Goal: Task Accomplishment & Management: Complete application form

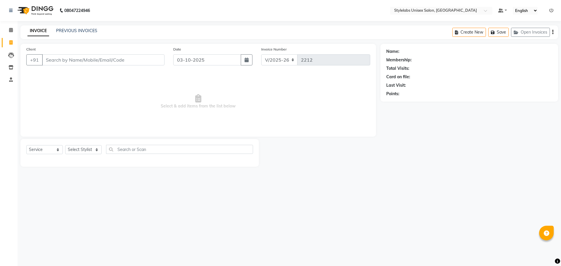
select select "6674"
select select "service"
select select "58901"
click at [65, 145] on select "Select Stylist Admin (stylelabs123) [PERSON_NAME] Chitra Manager Manager stylel…" at bounding box center [83, 149] width 37 height 9
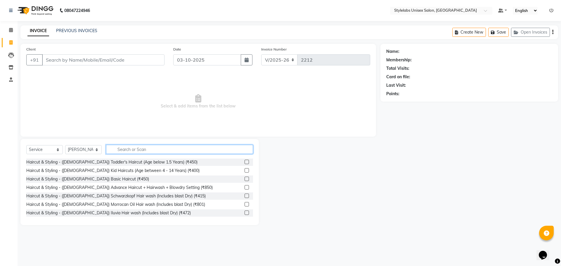
click at [123, 148] on input "text" at bounding box center [179, 149] width 147 height 9
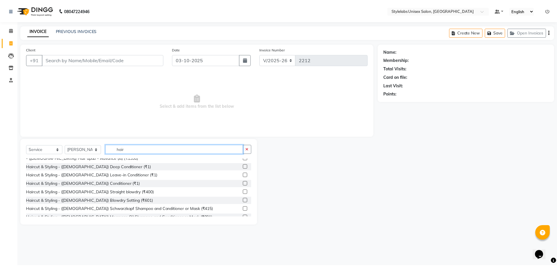
scroll to position [365, 0]
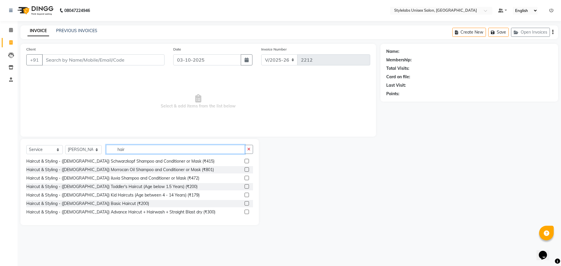
type input "hair"
drag, startPoint x: 243, startPoint y: 211, endPoint x: 236, endPoint y: 202, distance: 11.0
click at [245, 211] on label at bounding box center [247, 212] width 4 height 4
click at [245, 211] on input "checkbox" at bounding box center [247, 213] width 4 height 4
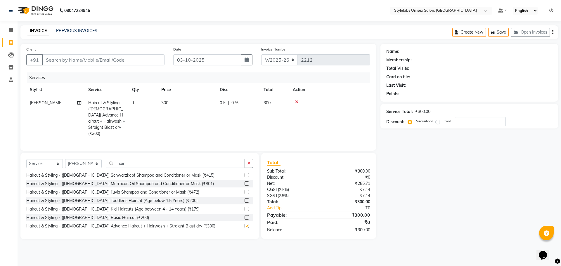
checkbox input "false"
click at [58, 60] on input "Client" at bounding box center [103, 59] width 123 height 11
type input "9"
type input "0"
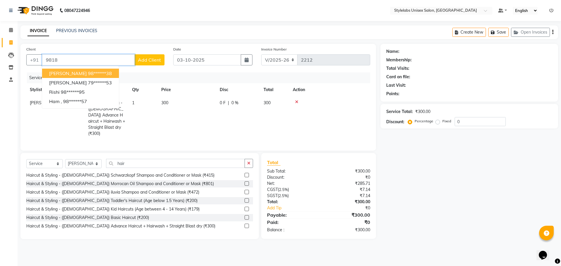
click at [88, 71] on ngb-highlight "98******38" at bounding box center [100, 73] width 24 height 6
type input "98******38"
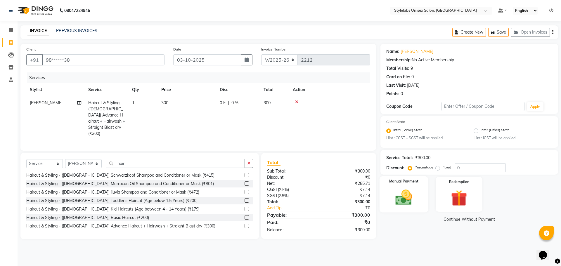
click at [408, 199] on img at bounding box center [403, 197] width 27 height 19
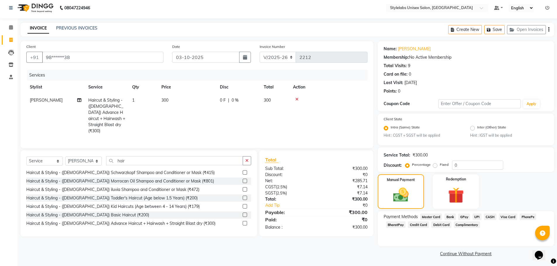
scroll to position [4, 0]
click at [477, 215] on span "UPI" at bounding box center [476, 216] width 9 height 7
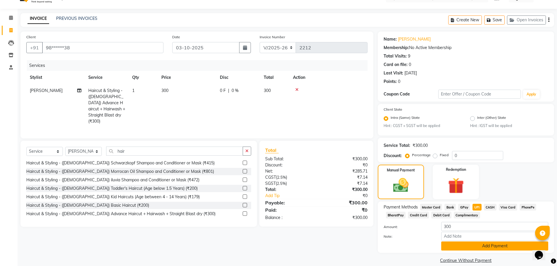
scroll to position [20, 0]
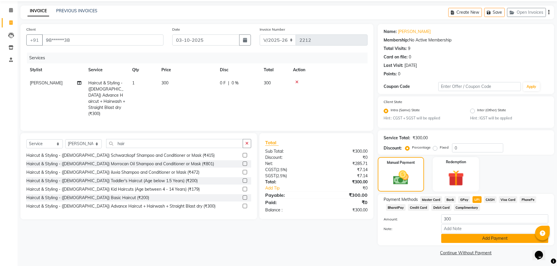
click at [483, 239] on button "Add Payment" at bounding box center [494, 238] width 107 height 9
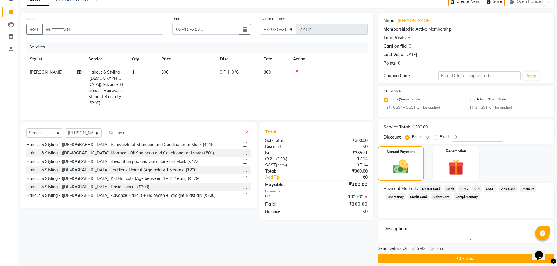
scroll to position [37, 0]
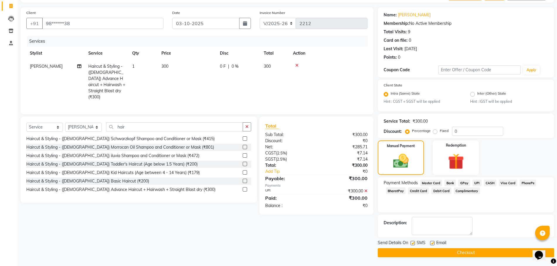
click at [479, 252] on button "Checkout" at bounding box center [466, 253] width 176 height 9
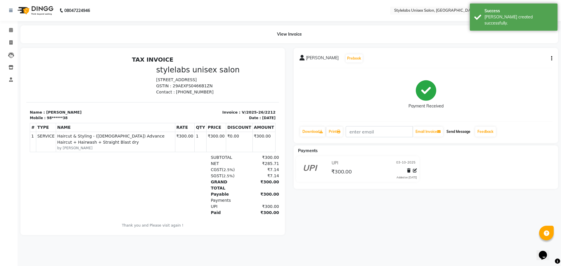
click at [458, 133] on button "Send Message" at bounding box center [458, 132] width 29 height 10
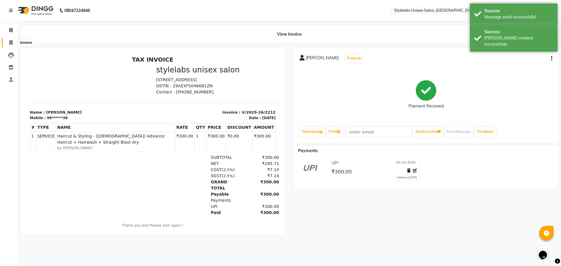
drag, startPoint x: 12, startPoint y: 41, endPoint x: 12, endPoint y: 37, distance: 3.8
click at [12, 41] on icon at bounding box center [10, 42] width 3 height 4
select select "service"
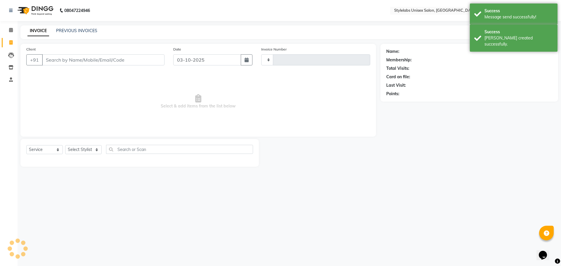
type input "2213"
select select "6674"
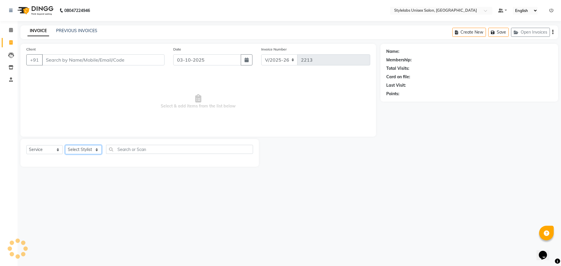
drag, startPoint x: 96, startPoint y: 150, endPoint x: 97, endPoint y: 153, distance: 3.3
click at [97, 151] on select "Select Stylist Admin (stylelabs123) [PERSON_NAME] Chitra Manager Manager stylel…" at bounding box center [83, 149] width 37 height 9
select select "82673"
click at [65, 145] on select "Select Stylist Admin (stylelabs123) [PERSON_NAME] Chitra Manager Manager stylel…" at bounding box center [83, 149] width 37 height 9
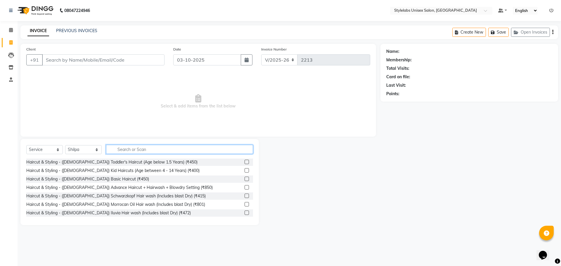
click at [154, 151] on input "text" at bounding box center [179, 149] width 147 height 9
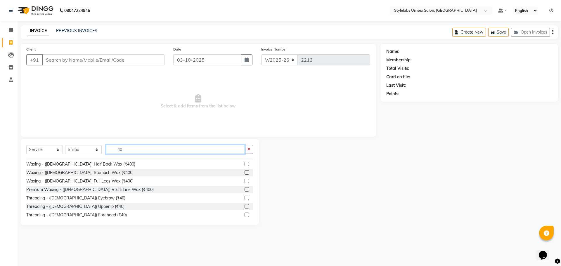
scroll to position [58, 0]
type input "40"
click at [245, 179] on div at bounding box center [249, 180] width 8 height 7
click at [245, 181] on label at bounding box center [247, 180] width 4 height 4
click at [245, 181] on input "checkbox" at bounding box center [247, 180] width 4 height 4
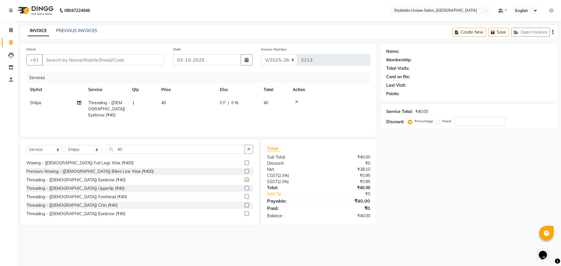
checkbox input "false"
click at [98, 151] on select "Select Stylist Admin (stylelabs123) [PERSON_NAME] Chitra Manager Manager stylel…" at bounding box center [83, 149] width 37 height 9
select select "93052"
click at [65, 145] on select "Select Stylist Admin (stylelabs123) [PERSON_NAME] Chitra Manager Manager stylel…" at bounding box center [83, 149] width 37 height 9
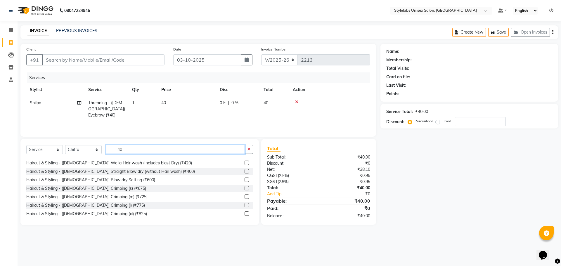
click at [132, 151] on input "40" at bounding box center [175, 149] width 139 height 9
type input "4"
type input "40"
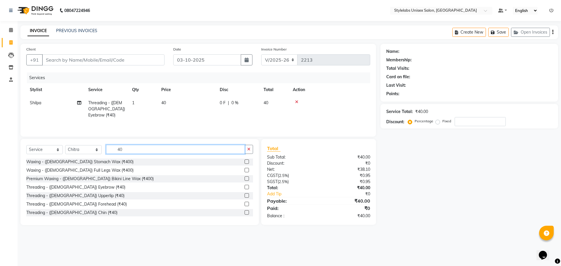
scroll to position [58, 0]
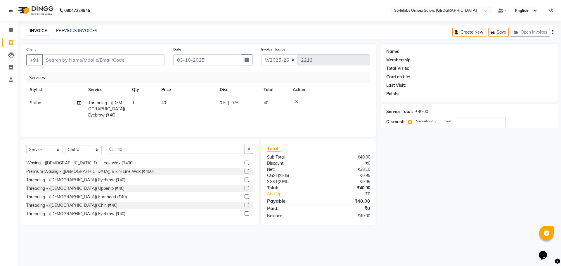
click at [245, 180] on label at bounding box center [247, 180] width 4 height 4
click at [245, 180] on input "checkbox" at bounding box center [247, 180] width 4 height 4
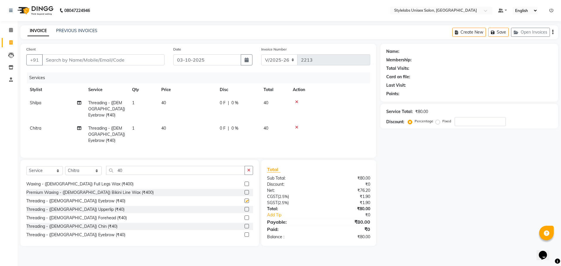
checkbox input "false"
click at [142, 61] on input "Client" at bounding box center [103, 59] width 123 height 11
click at [102, 64] on input "Client" at bounding box center [103, 59] width 123 height 11
type input "8"
type input "0"
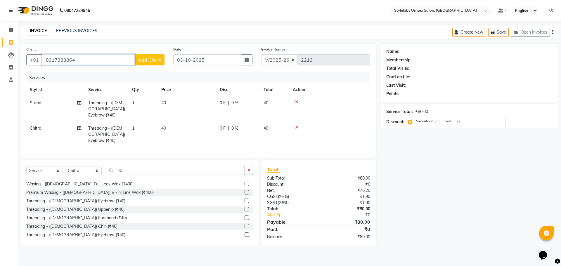
type input "8317383864"
click at [158, 58] on span "Add Client" at bounding box center [149, 60] width 23 height 6
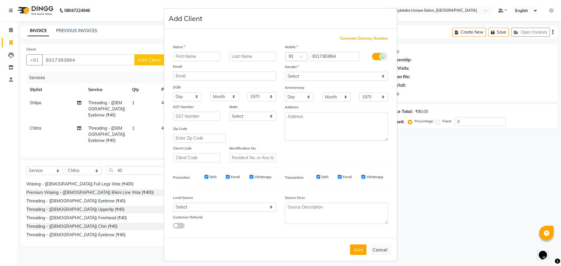
click at [181, 56] on input "text" at bounding box center [196, 56] width 47 height 9
click at [174, 56] on input "[PERSON_NAME]" at bounding box center [196, 56] width 47 height 9
type input "[PERSON_NAME]"
click at [302, 75] on select "Select [DEMOGRAPHIC_DATA] [DEMOGRAPHIC_DATA] Other Prefer Not To Say" at bounding box center [336, 76] width 103 height 9
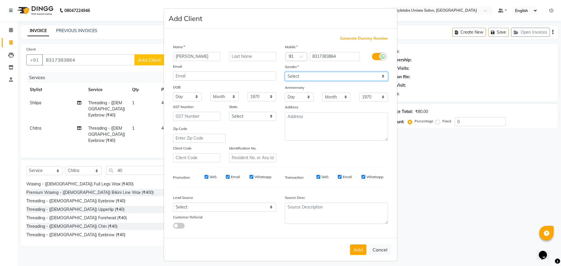
select select "[DEMOGRAPHIC_DATA]"
click at [285, 72] on select "Select [DEMOGRAPHIC_DATA] [DEMOGRAPHIC_DATA] Other Prefer Not To Say" at bounding box center [336, 76] width 103 height 9
click at [355, 246] on button "Add" at bounding box center [358, 250] width 16 height 11
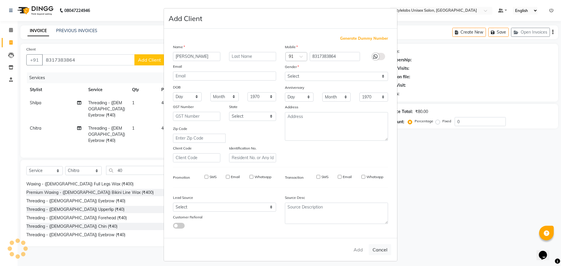
type input "83******64"
select select
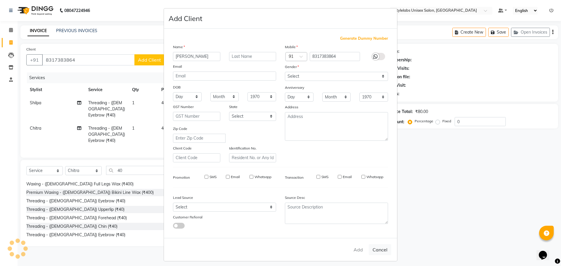
select select
checkbox input "false"
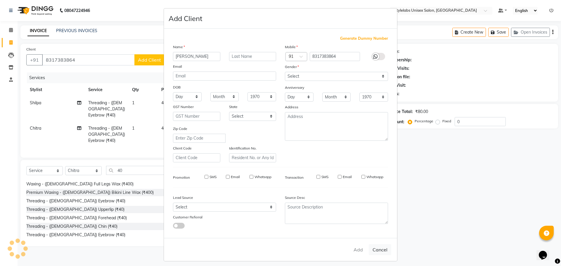
checkbox input "false"
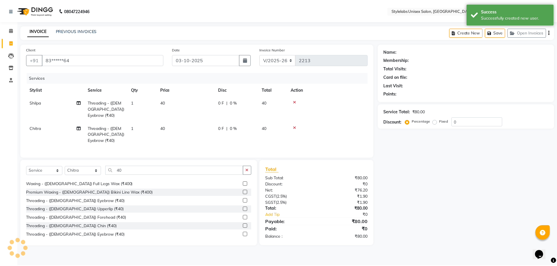
scroll to position [3, 0]
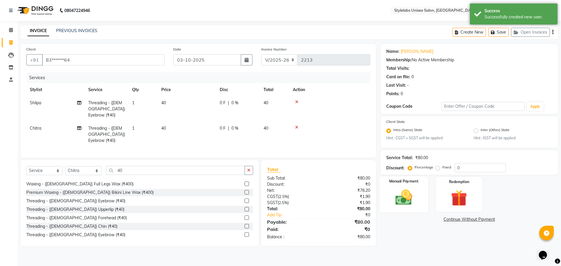
click at [418, 195] on img at bounding box center [403, 197] width 27 height 19
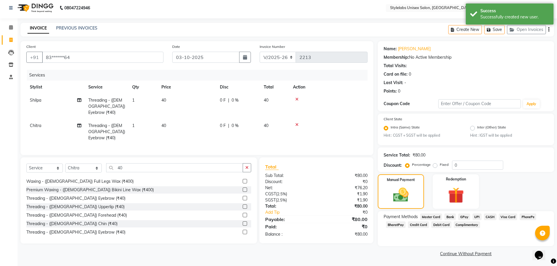
scroll to position [4, 0]
click at [474, 219] on span "UPI" at bounding box center [476, 216] width 9 height 7
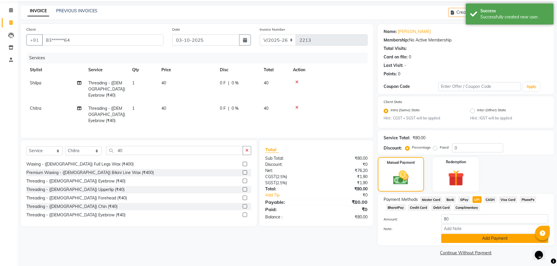
click at [489, 235] on button "Add Payment" at bounding box center [494, 238] width 107 height 9
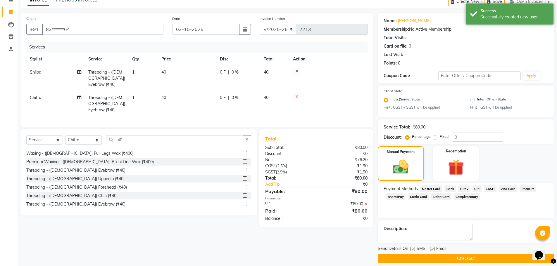
scroll to position [37, 0]
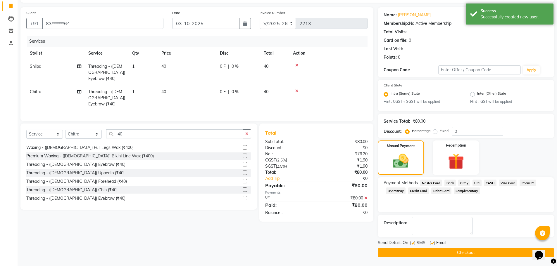
click at [491, 250] on button "Checkout" at bounding box center [466, 253] width 176 height 9
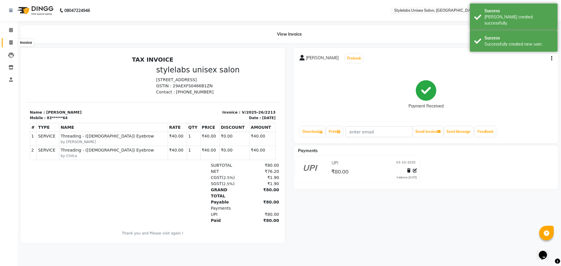
click at [10, 42] on icon at bounding box center [10, 42] width 3 height 4
select select "service"
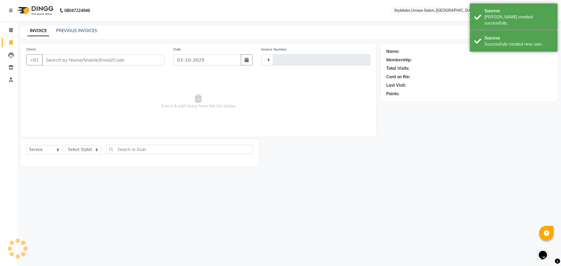
type input "2214"
select select "6674"
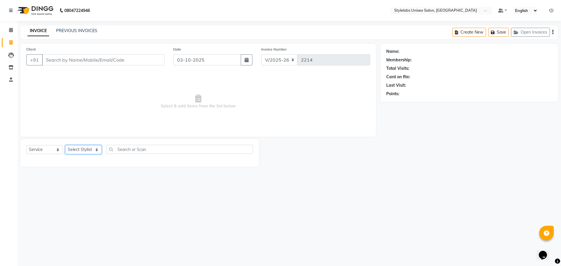
click at [94, 149] on select "Select Stylist Admin (stylelabs123) [PERSON_NAME] Chitra Manager Manager stylel…" at bounding box center [83, 149] width 37 height 9
click at [14, 79] on span at bounding box center [11, 80] width 10 height 7
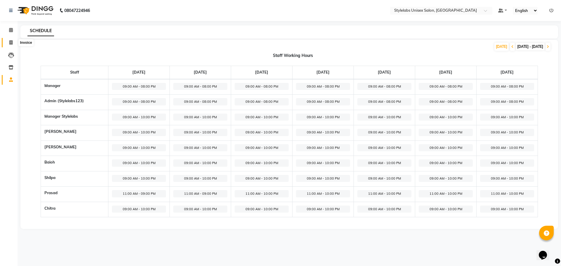
click at [9, 42] on span at bounding box center [11, 42] width 10 height 7
select select "6674"
select select "service"
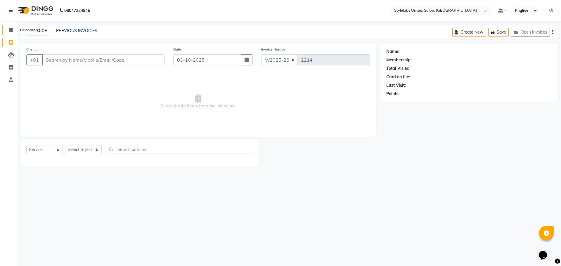
click at [15, 32] on span at bounding box center [11, 30] width 10 height 7
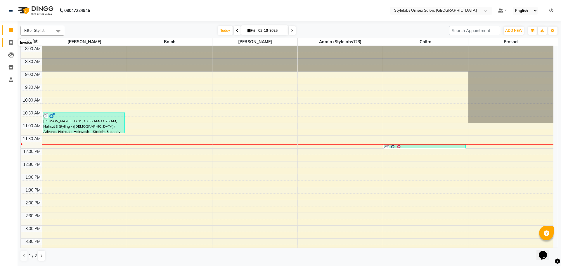
click at [13, 43] on icon at bounding box center [10, 42] width 3 height 4
select select "service"
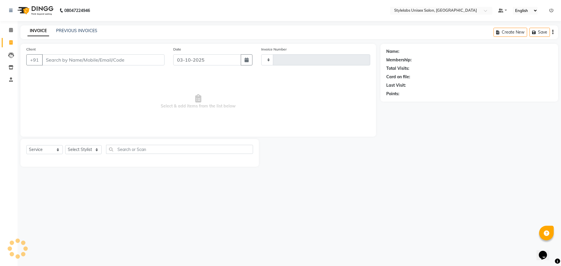
type input "2214"
select select "6674"
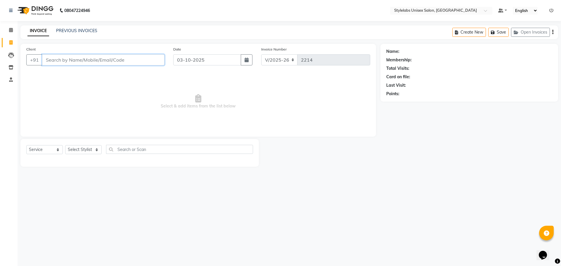
click at [80, 64] on input "Client" at bounding box center [103, 59] width 123 height 11
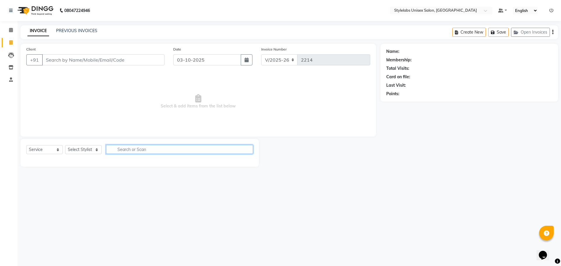
click at [138, 149] on input "text" at bounding box center [179, 149] width 147 height 9
click at [73, 31] on link "PREVIOUS INVOICES" at bounding box center [76, 30] width 41 height 5
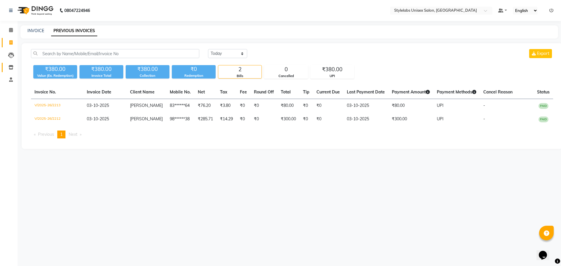
click at [13, 72] on link "Inventory" at bounding box center [9, 68] width 14 height 10
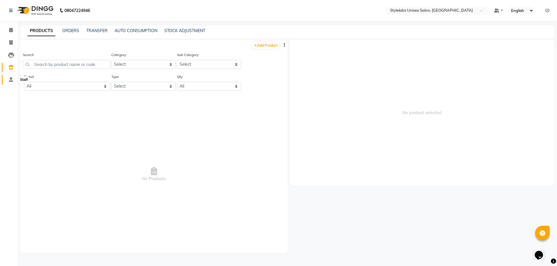
click at [11, 78] on icon at bounding box center [11, 79] width 4 height 4
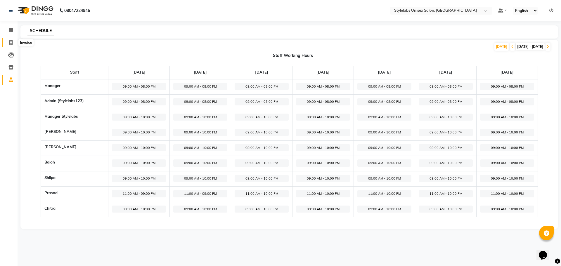
click at [12, 42] on icon at bounding box center [10, 42] width 3 height 4
select select "service"
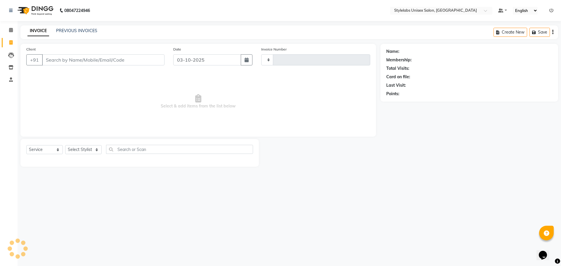
type input "2214"
select select "6674"
click at [12, 81] on icon at bounding box center [11, 79] width 4 height 4
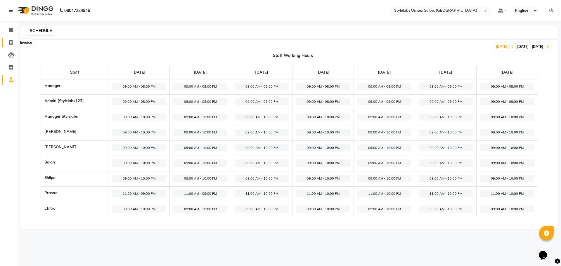
click at [11, 40] on span at bounding box center [11, 42] width 10 height 7
select select "6674"
select select "service"
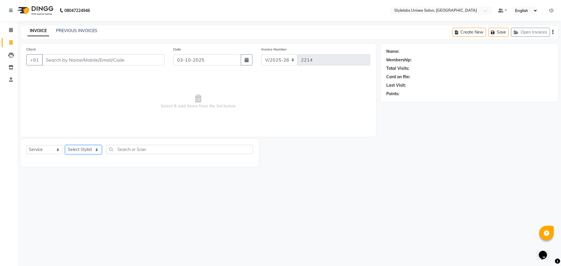
drag, startPoint x: 96, startPoint y: 151, endPoint x: 90, endPoint y: 150, distance: 5.9
click at [91, 150] on select "Select Stylist Admin (stylelabs123) [PERSON_NAME] Chitra Manager Manager stylel…" at bounding box center [83, 149] width 37 height 9
select select "58901"
click at [65, 145] on select "Select Stylist Admin (stylelabs123) [PERSON_NAME] Chitra Manager Manager stylel…" at bounding box center [83, 149] width 37 height 9
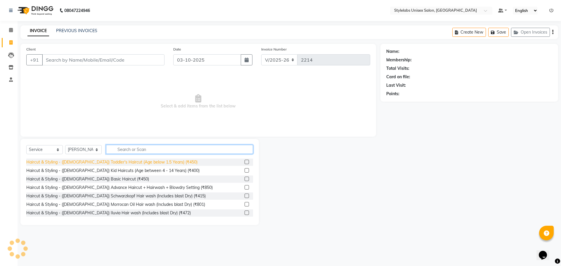
drag, startPoint x: 139, startPoint y: 149, endPoint x: 109, endPoint y: 163, distance: 33.1
click at [134, 151] on input "text" at bounding box center [179, 149] width 147 height 9
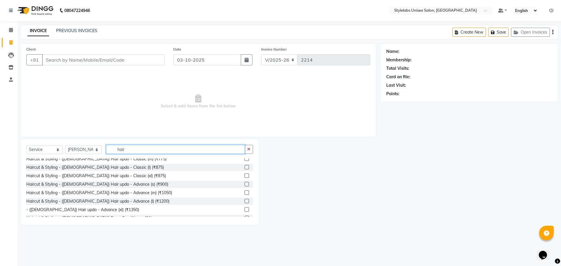
scroll to position [365, 0]
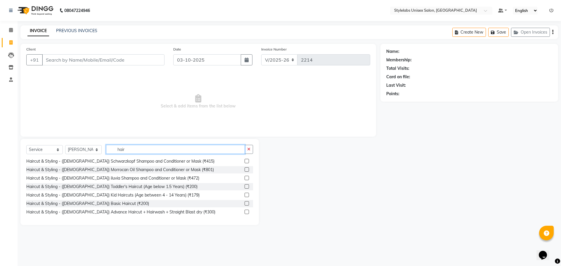
type input "hair"
click at [245, 212] on label at bounding box center [247, 212] width 4 height 4
click at [245, 212] on input "checkbox" at bounding box center [247, 213] width 4 height 4
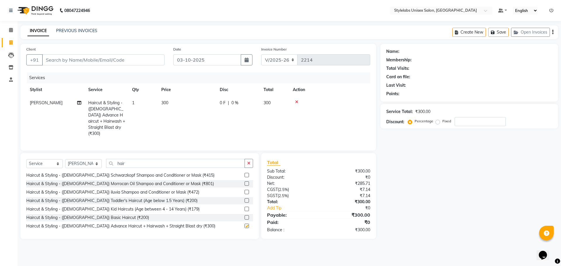
checkbox input "false"
click at [247, 161] on button "button" at bounding box center [249, 163] width 8 height 9
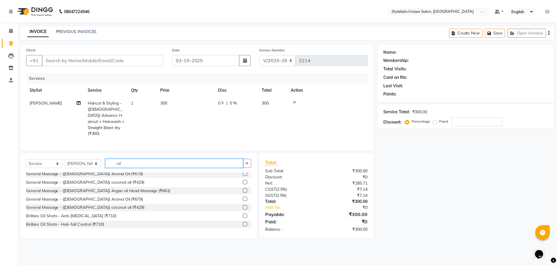
scroll to position [298, 0]
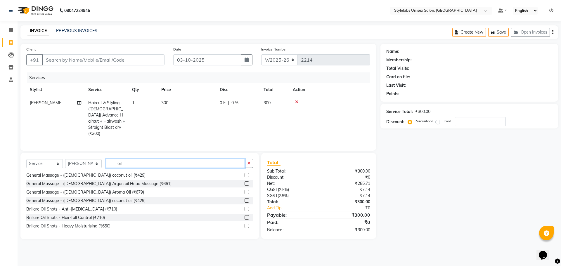
type input "oil"
click at [245, 224] on label at bounding box center [247, 226] width 4 height 4
click at [245, 225] on input "checkbox" at bounding box center [247, 227] width 4 height 4
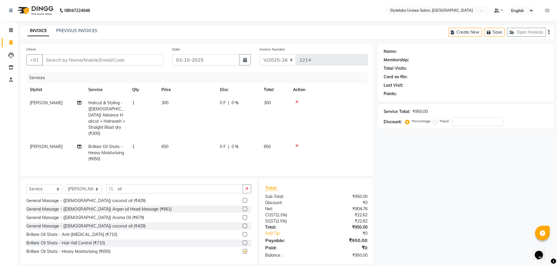
checkbox input "false"
click at [76, 61] on input "Client" at bounding box center [102, 59] width 121 height 11
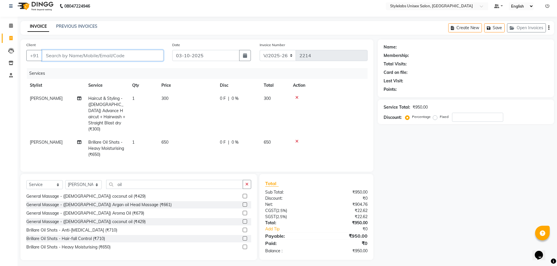
scroll to position [6, 0]
type input "9"
type input "0"
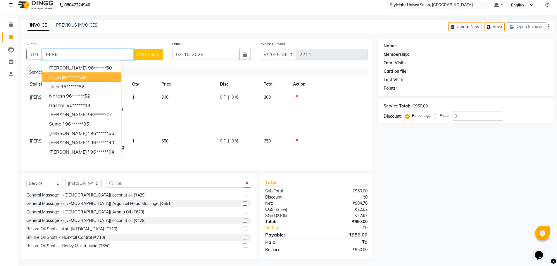
click at [77, 75] on ngb-highlight "96******39" at bounding box center [74, 77] width 24 height 6
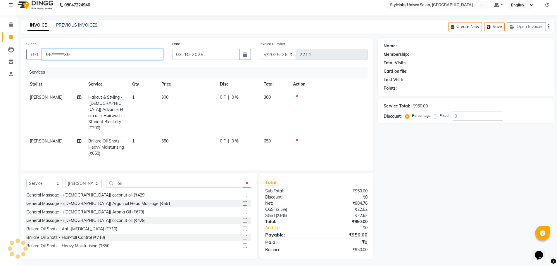
type input "96******39"
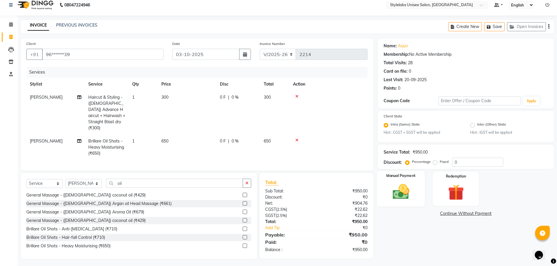
click at [387, 198] on div "Manual Payment" at bounding box center [401, 189] width 48 height 36
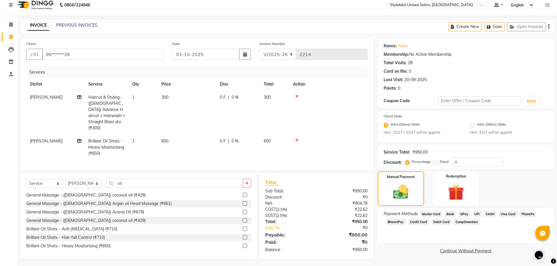
click at [477, 213] on span "UPI" at bounding box center [476, 214] width 9 height 7
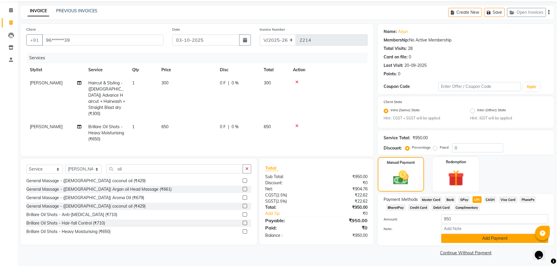
click at [482, 235] on button "Add Payment" at bounding box center [494, 238] width 107 height 9
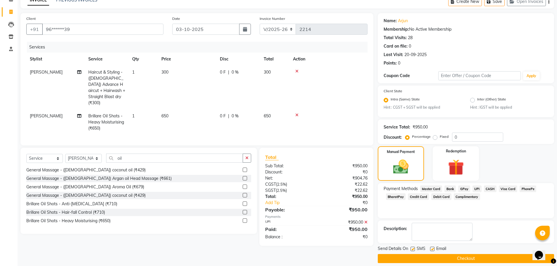
scroll to position [37, 0]
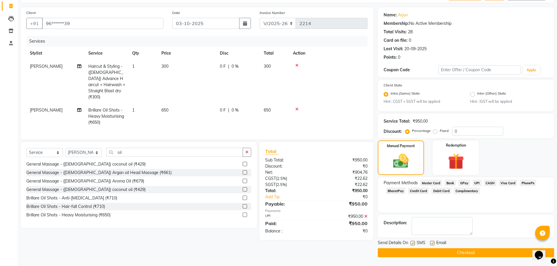
click at [486, 253] on button "Checkout" at bounding box center [466, 253] width 176 height 9
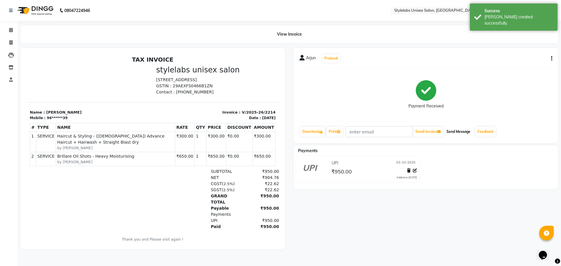
click at [456, 132] on button "Send Message" at bounding box center [458, 132] width 29 height 10
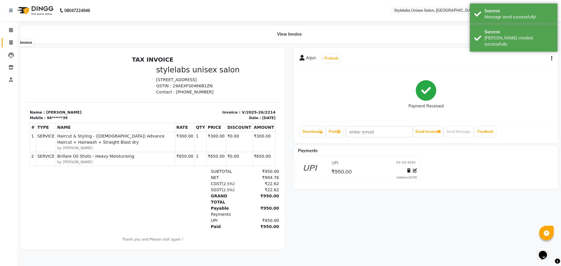
click at [11, 42] on icon at bounding box center [10, 42] width 3 height 4
select select "6674"
select select "service"
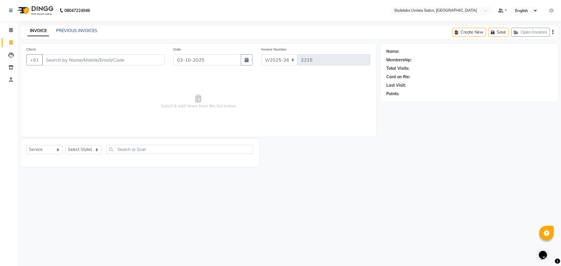
click at [137, 63] on input "Client" at bounding box center [103, 59] width 123 height 11
type input "9102823097"
click at [97, 153] on select "Select Stylist Admin (stylelabs123) [PERSON_NAME] Chitra Manager Manager stylel…" at bounding box center [83, 149] width 37 height 9
select select "53465"
click at [65, 145] on select "Select Stylist Admin (stylelabs123) [PERSON_NAME] Chitra Manager Manager stylel…" at bounding box center [83, 149] width 37 height 9
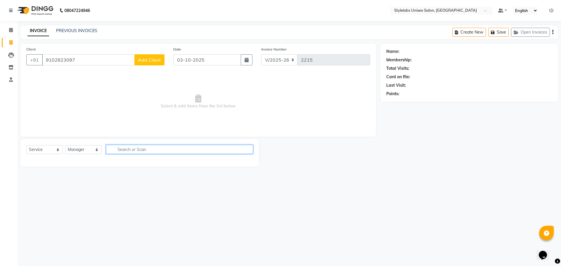
click at [144, 149] on input "text" at bounding box center [179, 149] width 147 height 9
type input "40"
click at [79, 153] on select "Select Stylist Admin (stylelabs123) [PERSON_NAME] Chitra Manager Manager stylel…" at bounding box center [83, 149] width 37 height 9
select select "93052"
click at [65, 145] on select "Select Stylist Admin (stylelabs123) [PERSON_NAME] Chitra Manager Manager stylel…" at bounding box center [83, 149] width 37 height 9
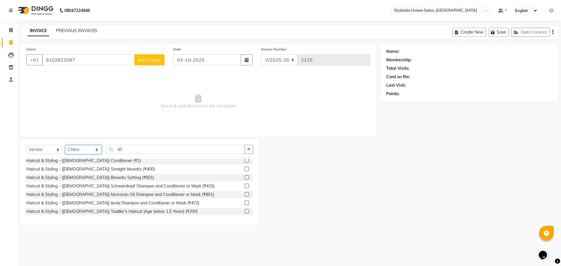
scroll to position [351, 0]
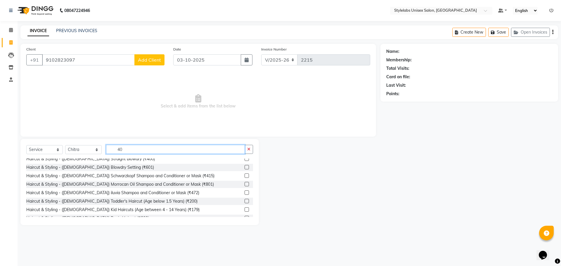
click at [146, 149] on input "40" at bounding box center [175, 149] width 139 height 9
type input "4"
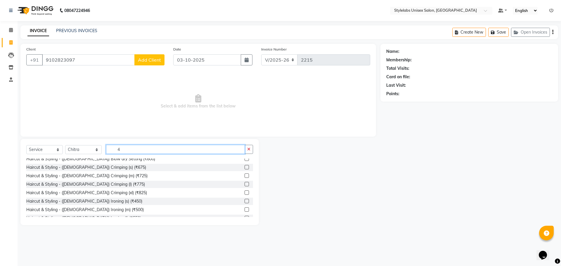
type input "40"
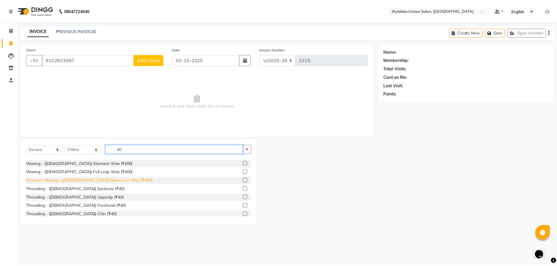
scroll to position [79, 0]
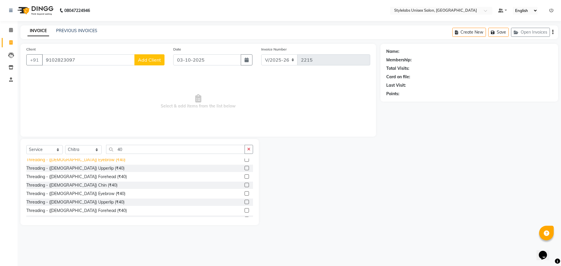
click at [79, 161] on div "Threading - ([DEMOGRAPHIC_DATA]) Eyebrow (₹40)" at bounding box center [75, 160] width 99 height 6
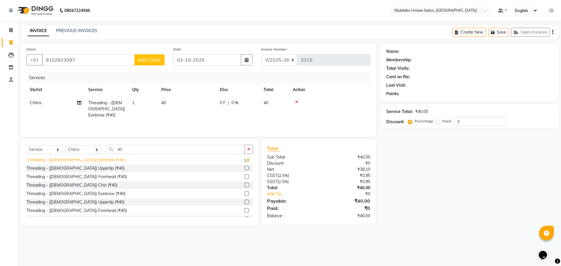
checkbox input "false"
click at [161, 58] on button "Add Client" at bounding box center [149, 59] width 30 height 11
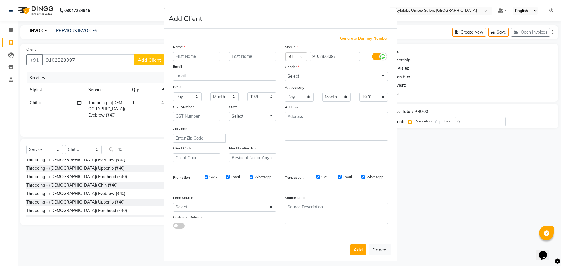
click at [208, 55] on input "text" at bounding box center [196, 56] width 47 height 9
type input "[PERSON_NAME]"
click at [300, 79] on select "Select [DEMOGRAPHIC_DATA] [DEMOGRAPHIC_DATA] Other Prefer Not To Say" at bounding box center [336, 76] width 103 height 9
select select "[DEMOGRAPHIC_DATA]"
click at [285, 72] on select "Select [DEMOGRAPHIC_DATA] [DEMOGRAPHIC_DATA] Other Prefer Not To Say" at bounding box center [336, 76] width 103 height 9
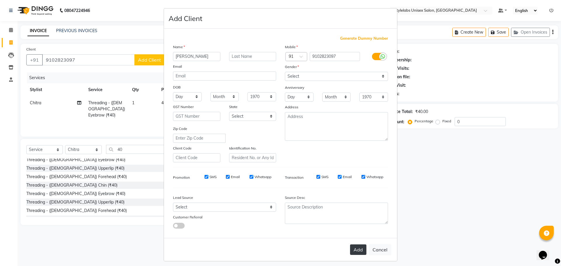
click at [356, 251] on button "Add" at bounding box center [358, 250] width 16 height 11
type input "91******97"
select select
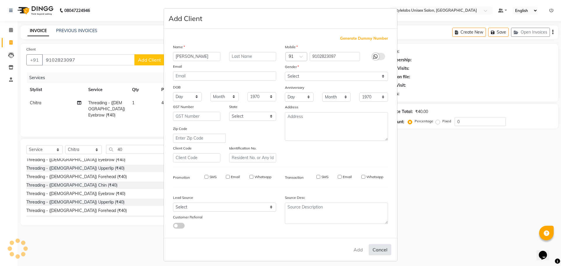
select select
checkbox input "false"
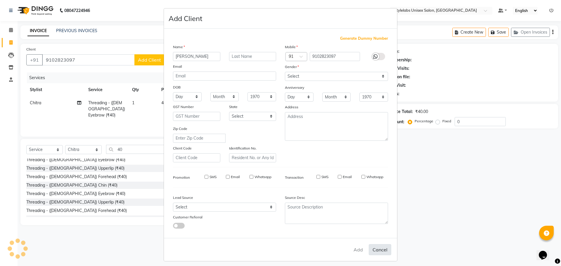
checkbox input "false"
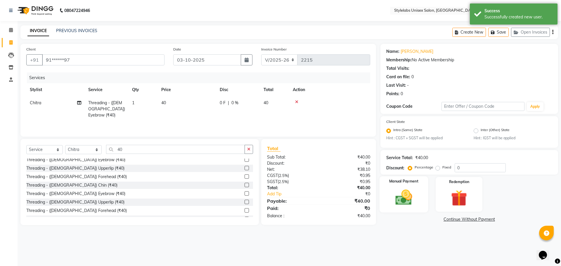
click at [413, 189] on img at bounding box center [403, 197] width 27 height 19
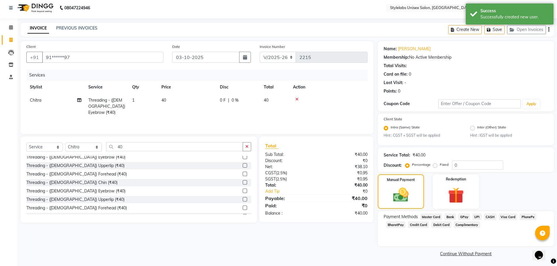
scroll to position [4, 0]
click at [477, 218] on span "UPI" at bounding box center [476, 216] width 9 height 7
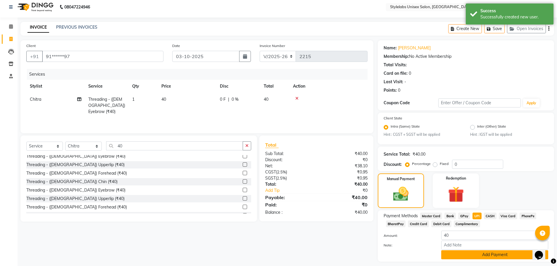
click at [478, 258] on button "Add Payment" at bounding box center [494, 255] width 107 height 9
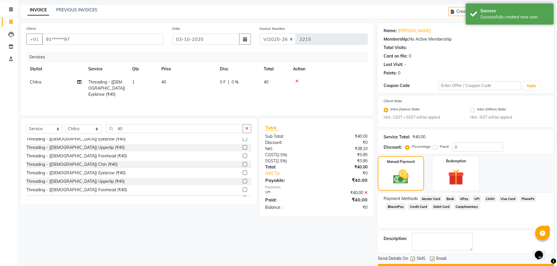
scroll to position [37, 0]
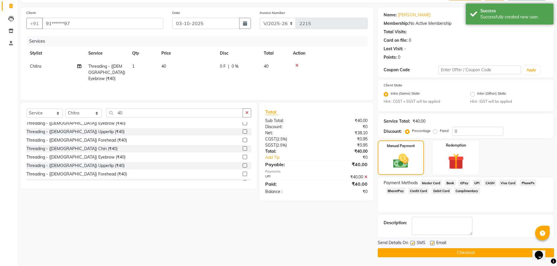
click at [477, 253] on button "Checkout" at bounding box center [466, 253] width 176 height 9
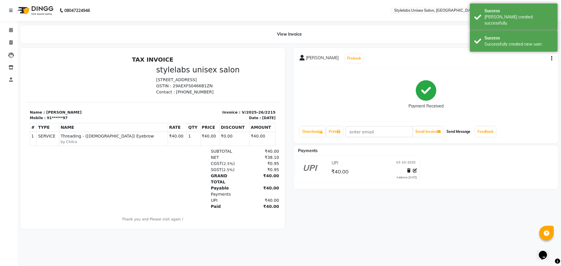
click at [470, 130] on button "Send Message" at bounding box center [458, 132] width 29 height 10
